Goal: Task Accomplishment & Management: Complete application form

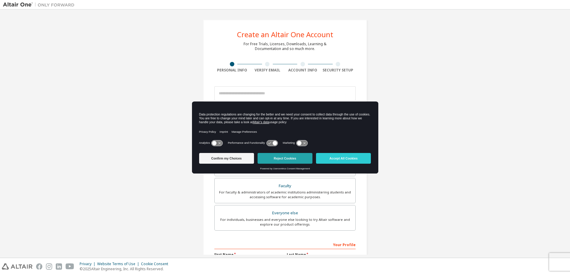
click at [280, 159] on button "Reject Cookies" at bounding box center [284, 158] width 55 height 11
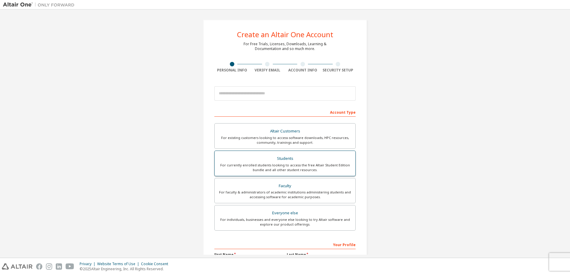
click at [276, 160] on div "Students" at bounding box center [284, 159] width 133 height 8
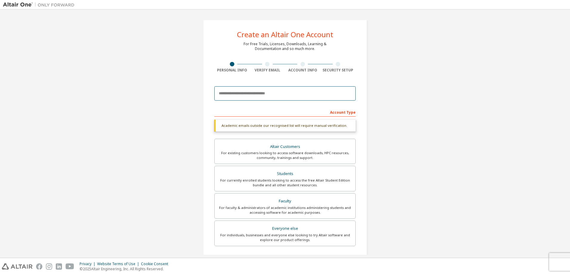
click at [239, 92] on input "email" at bounding box center [284, 93] width 141 height 14
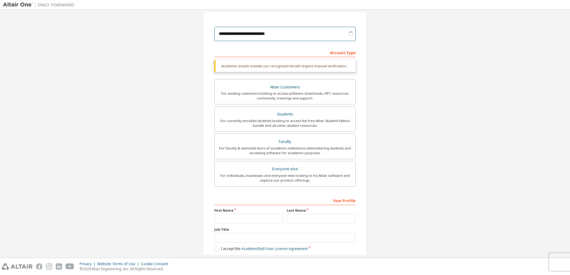
type input "**********"
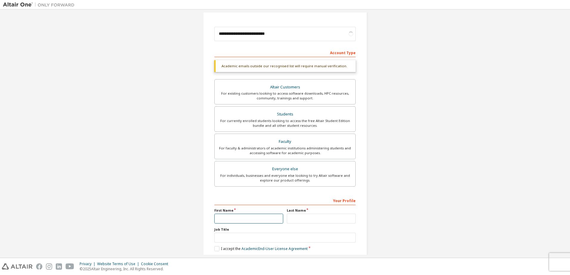
click at [247, 223] on input "text" at bounding box center [248, 219] width 69 height 10
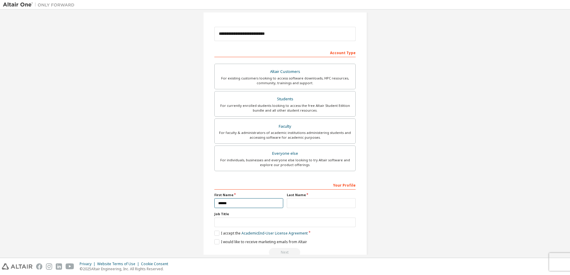
type input "******"
click at [330, 200] on input "text" at bounding box center [321, 203] width 69 height 10
type input "******"
click at [215, 235] on label "I accept the Academic End-User License Agreement" at bounding box center [260, 233] width 93 height 5
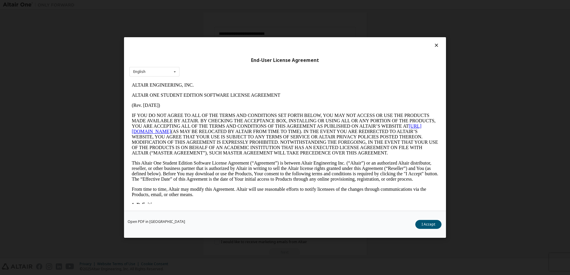
scroll to position [0, 0]
click at [428, 223] on button "I Accept" at bounding box center [428, 224] width 26 height 9
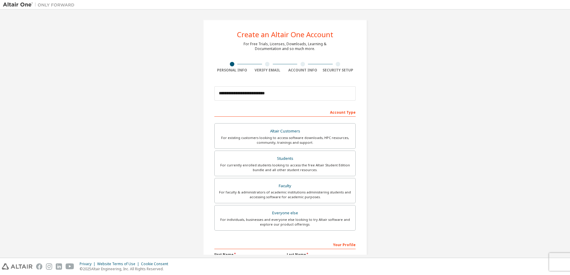
scroll to position [73, 0]
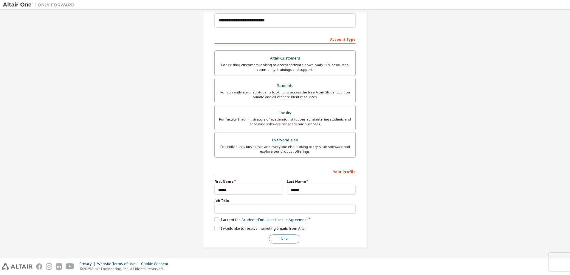
click at [279, 241] on button "Next" at bounding box center [284, 239] width 31 height 9
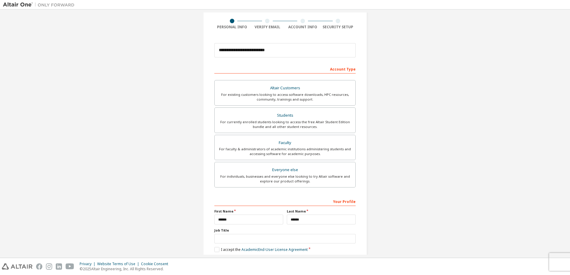
scroll to position [0, 0]
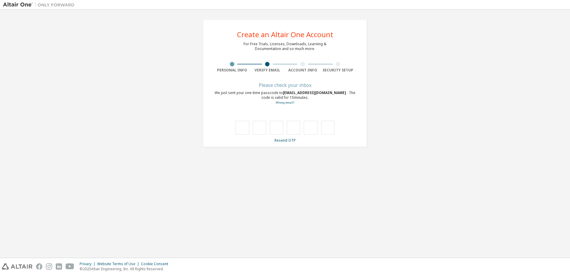
type input "*"
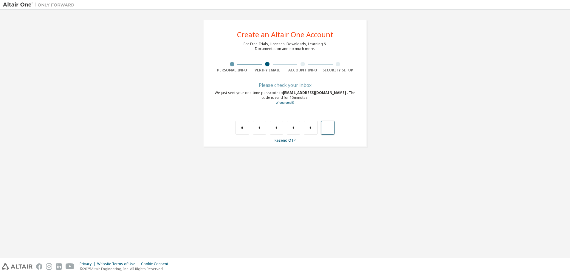
type input "*"
